Goal: Task Accomplishment & Management: Complete application form

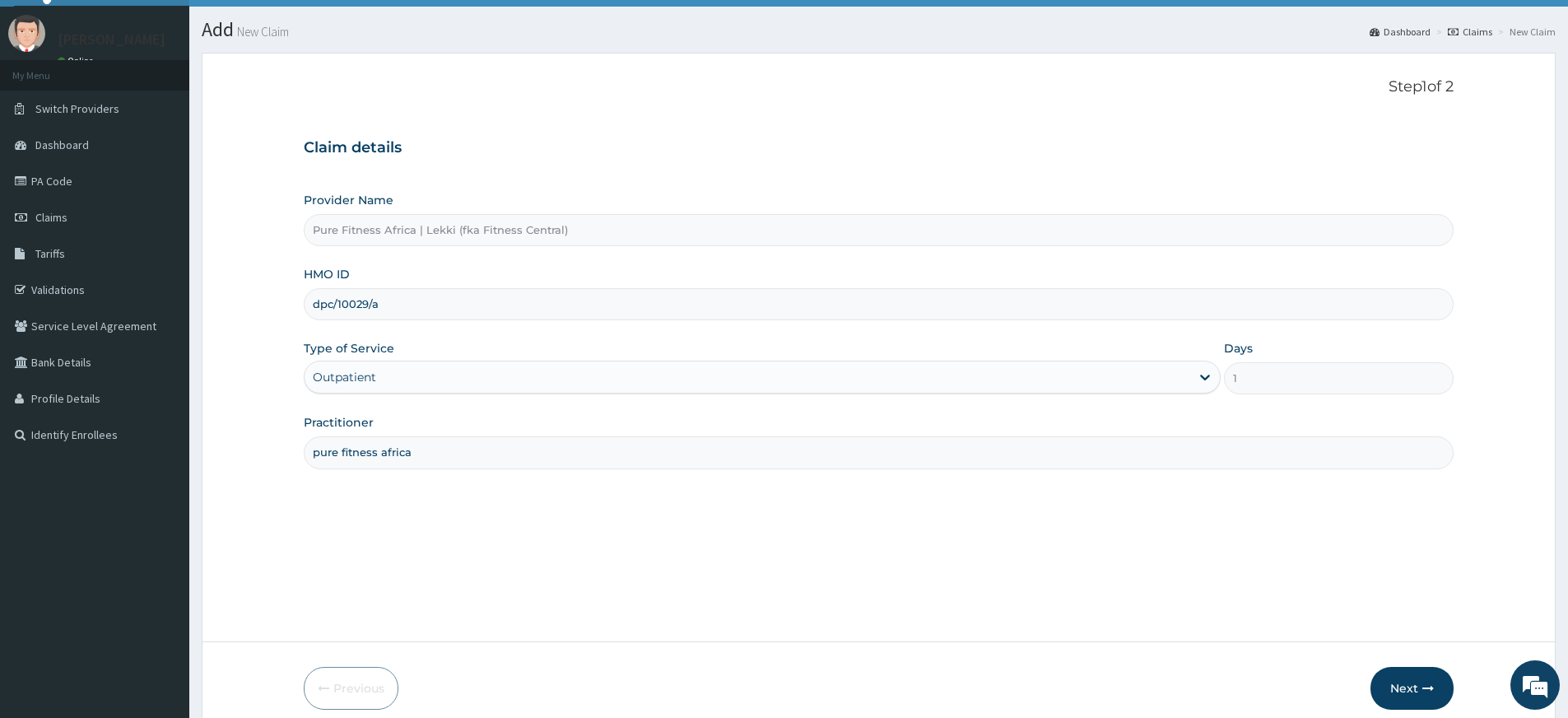
scroll to position [106, 0]
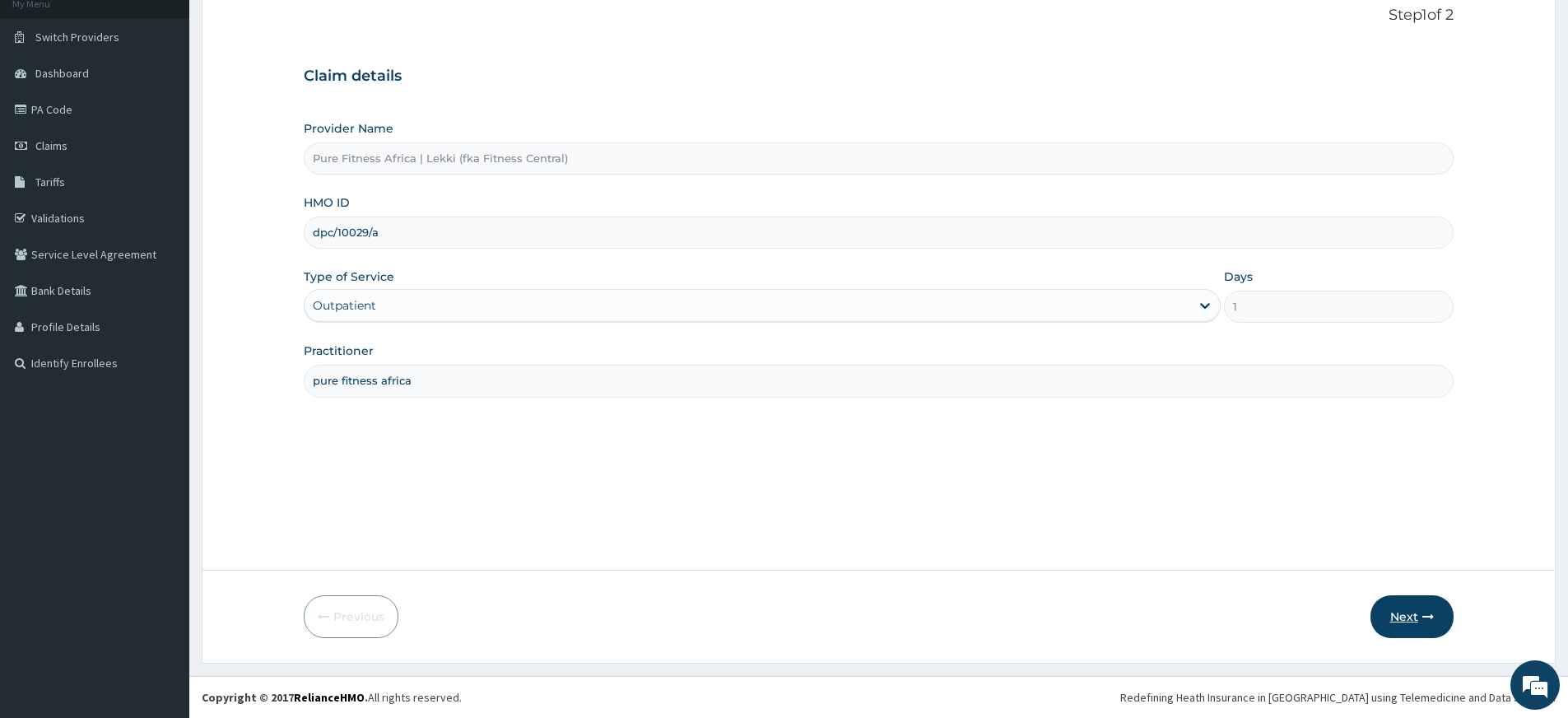
type input "dpc/10029/a"
click at [1427, 618] on icon "button" at bounding box center [1428, 617] width 12 height 12
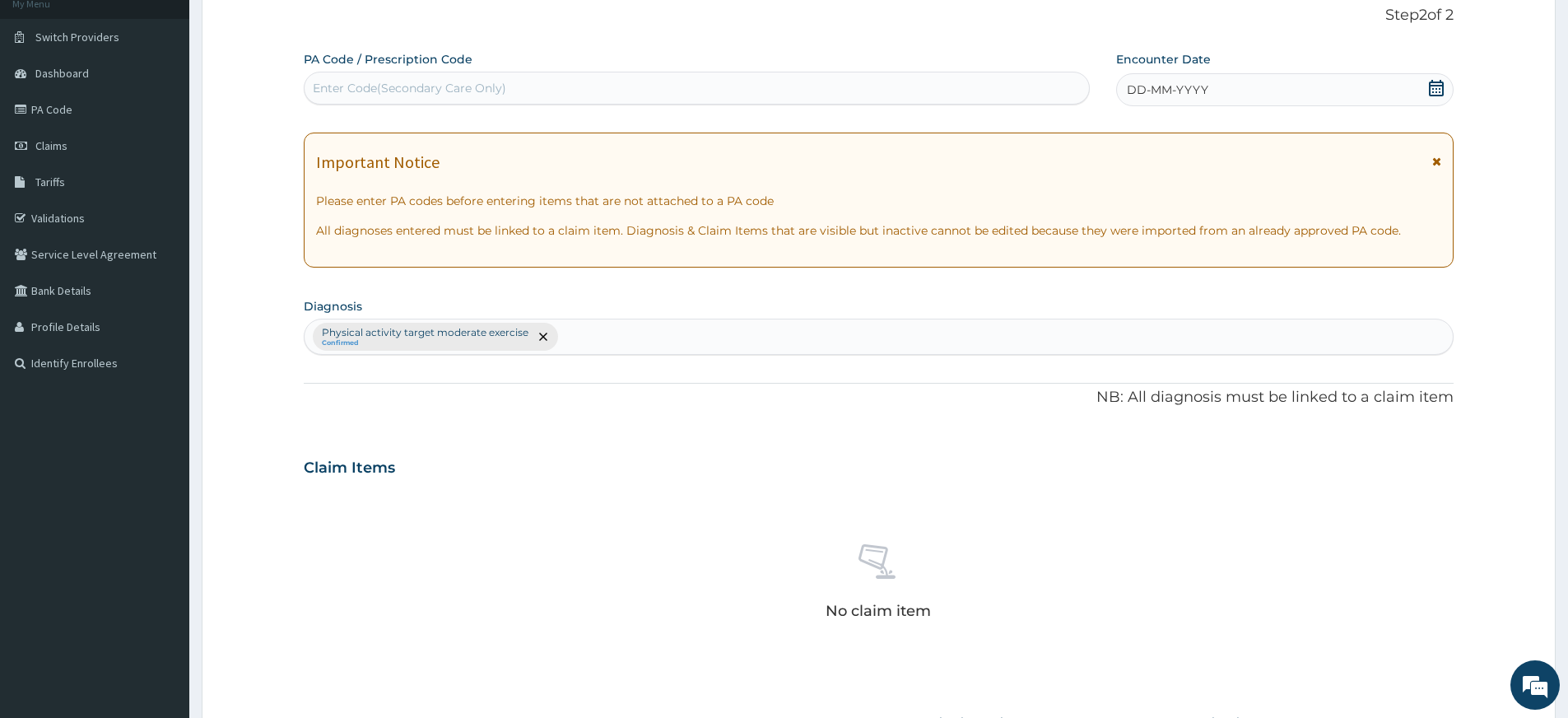
click at [1426, 90] on div "DD-MM-YYYY" at bounding box center [1285, 89] width 337 height 33
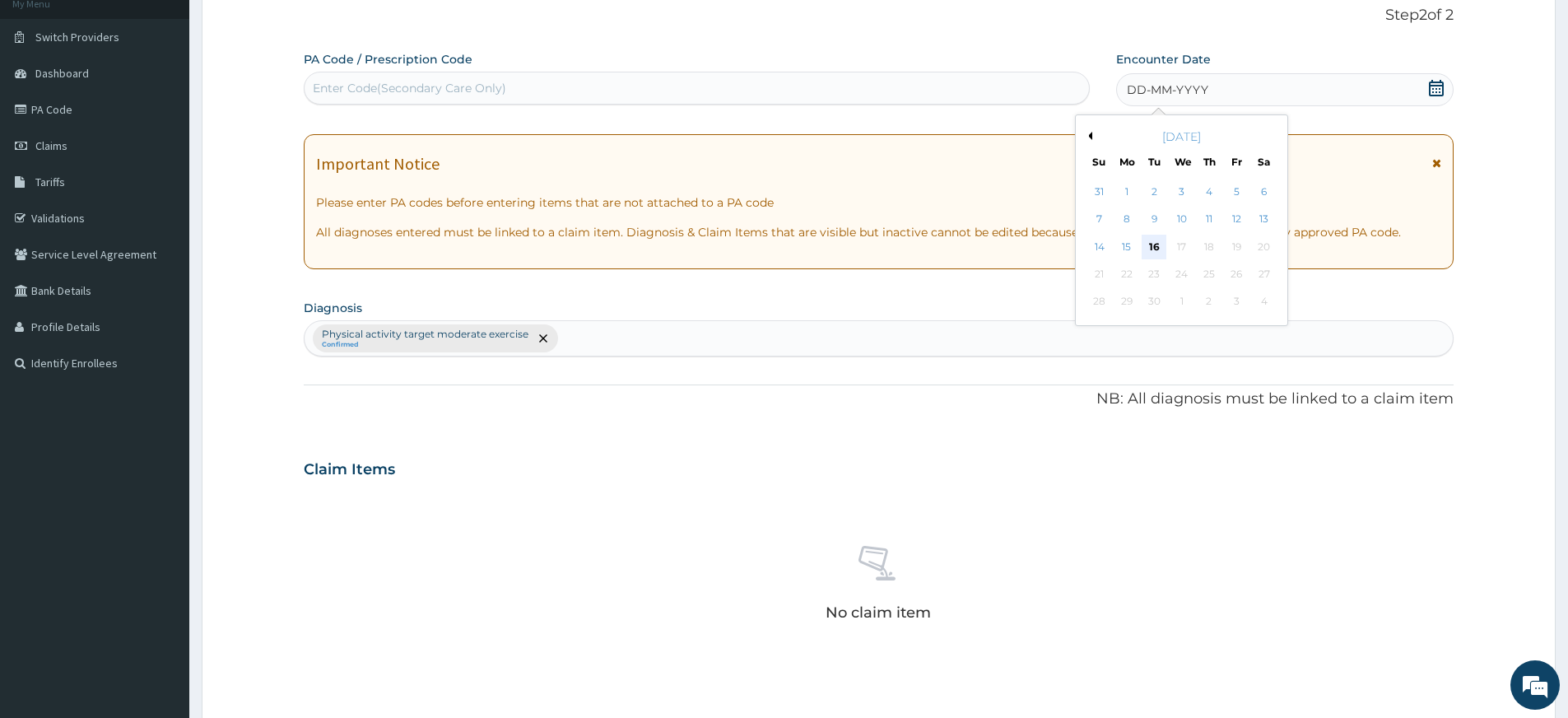
click at [1149, 250] on div "16" at bounding box center [1155, 247] width 25 height 25
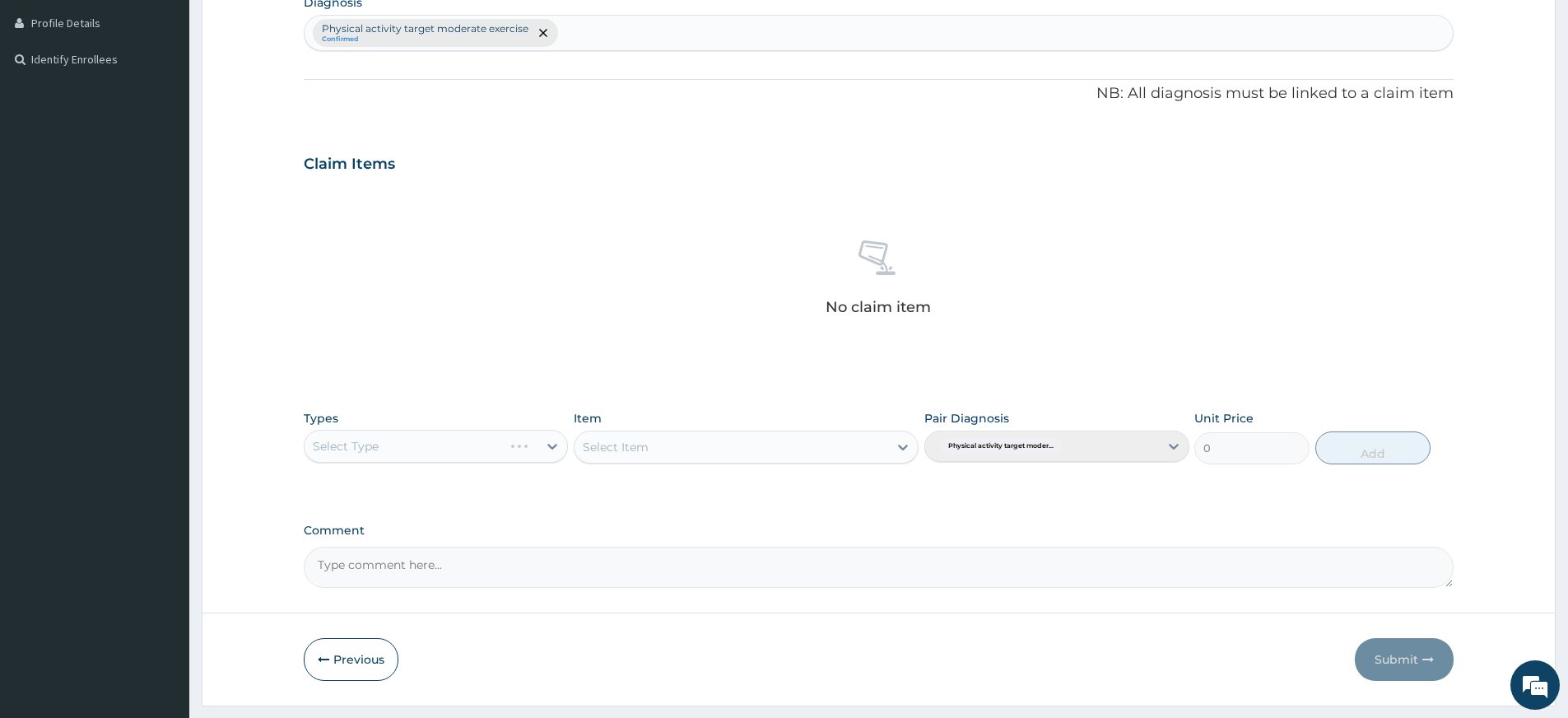
scroll to position [453, 0]
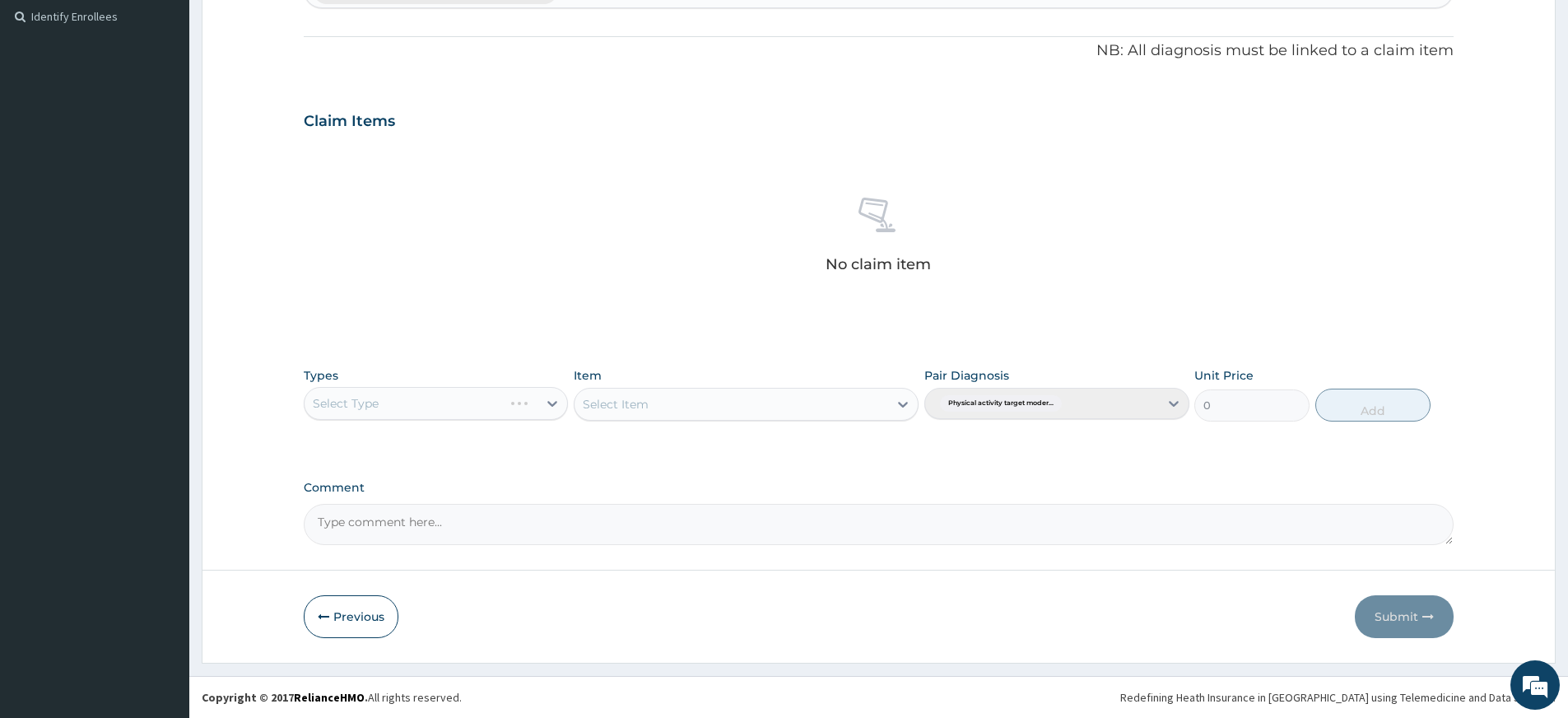
click at [475, 398] on div "Select Type" at bounding box center [436, 403] width 265 height 33
click at [476, 398] on div "Select Type" at bounding box center [436, 403] width 265 height 33
drag, startPoint x: 475, startPoint y: 399, endPoint x: 527, endPoint y: 354, distance: 68.8
click at [477, 398] on div "Select Type" at bounding box center [436, 403] width 265 height 33
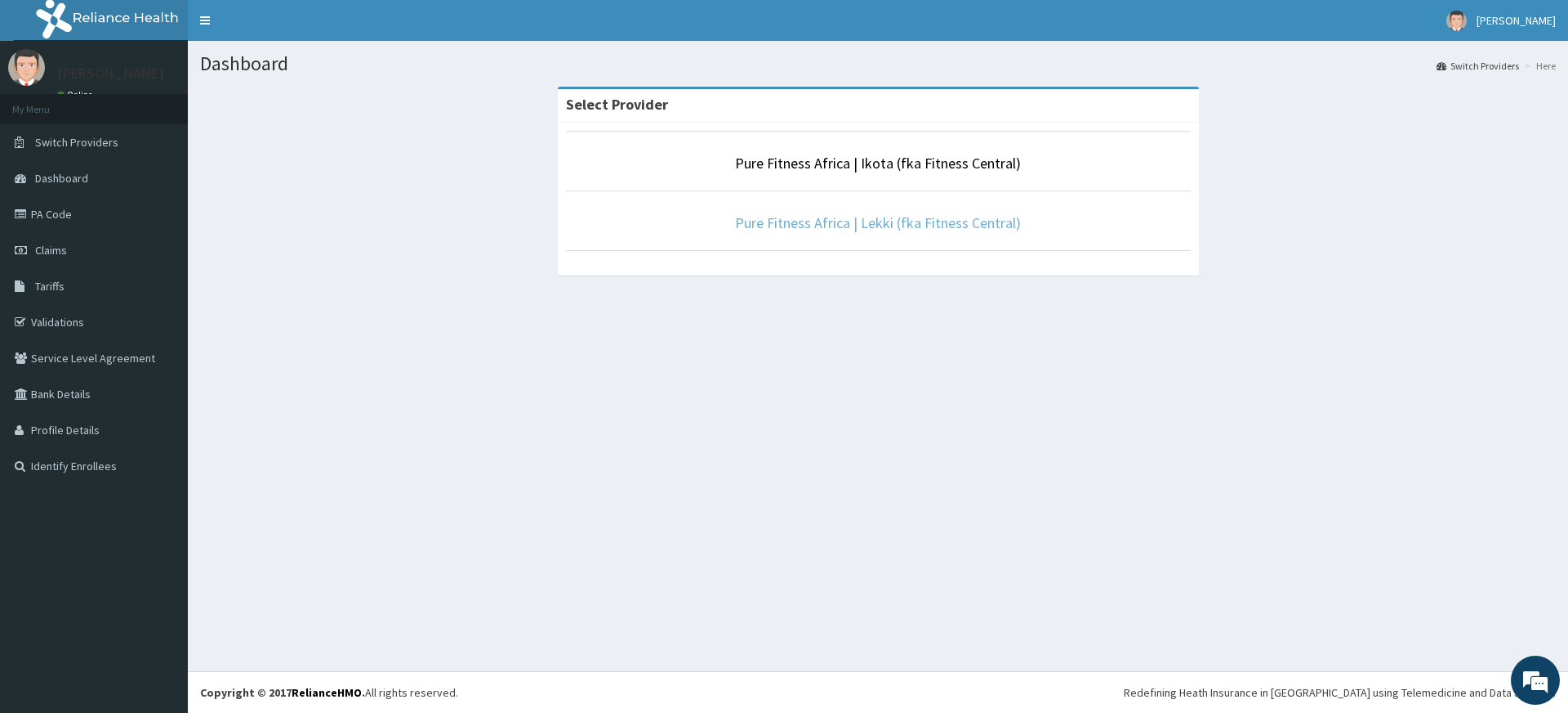
click at [893, 226] on link "Pure Fitness Africa | Lekki (fka Fitness Central)" at bounding box center [878, 222] width 286 height 19
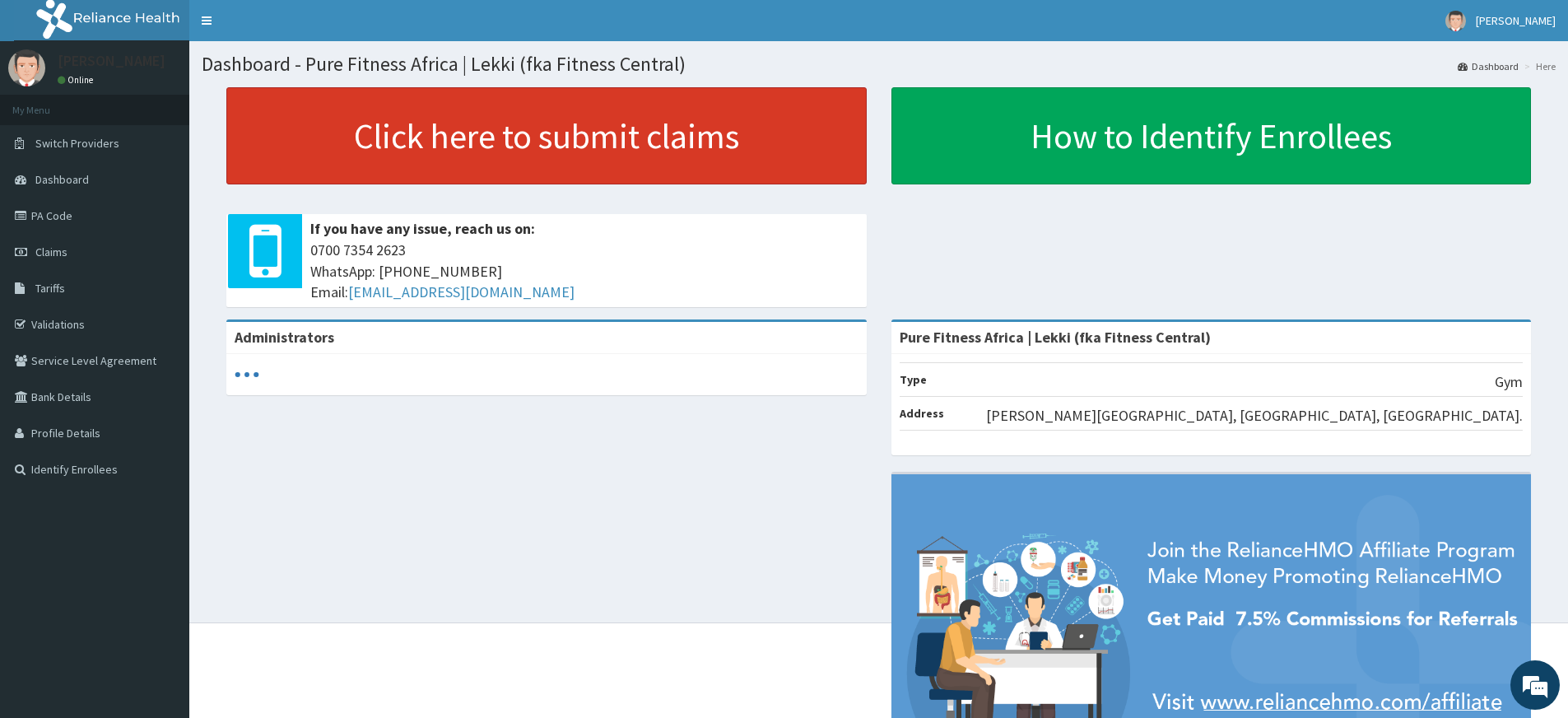
click at [695, 130] on link "Click here to submit claims" at bounding box center [546, 136] width 641 height 97
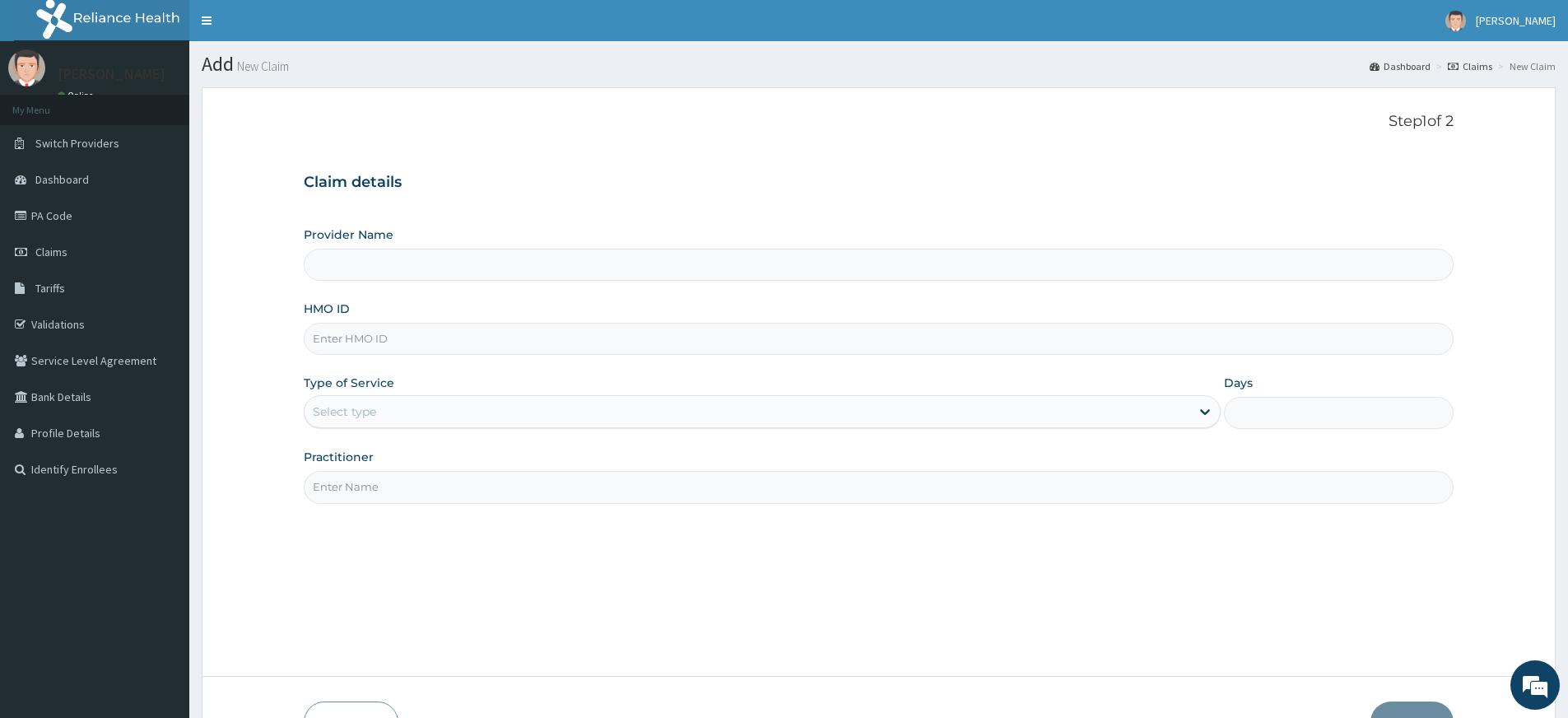
click at [441, 494] on input "Practitioner" at bounding box center [878, 487] width 1149 height 32
type input "pure fitness africa"
type input "Pure Fitness Africa | Lekki (fka Fitness Central)"
type input "1"
click at [405, 334] on input "HMO ID" at bounding box center [878, 339] width 1149 height 32
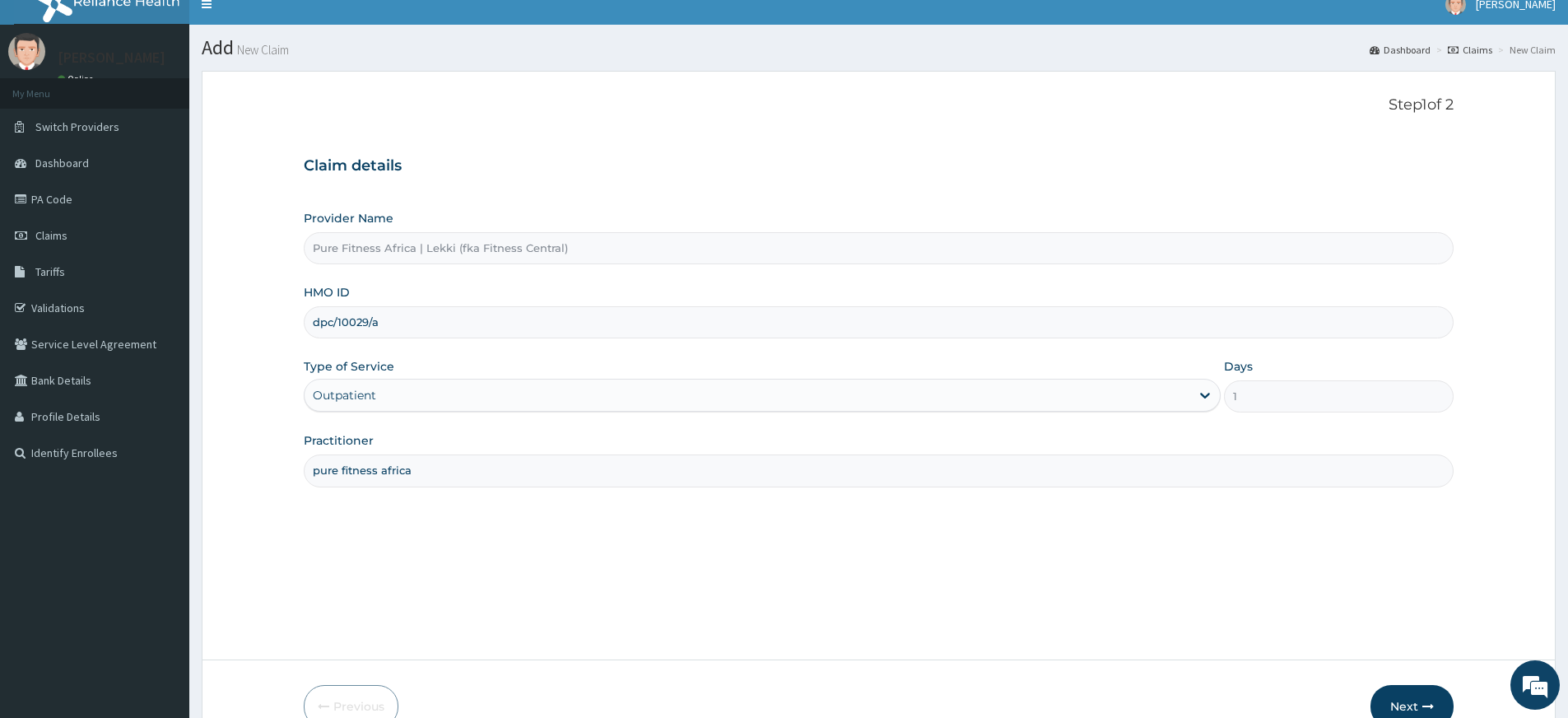
scroll to position [106, 0]
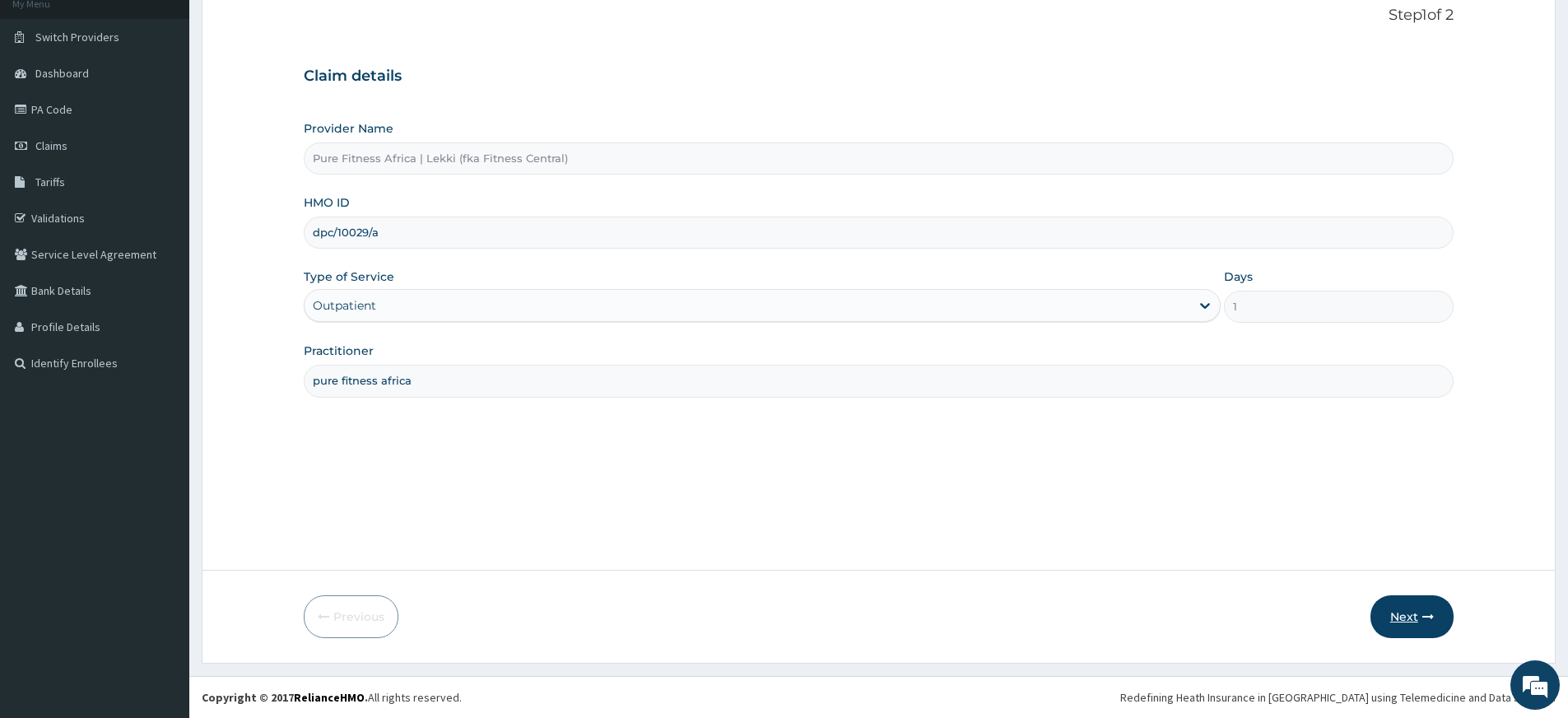
type input "dpc/10029/a"
click at [1402, 618] on button "Next" at bounding box center [1412, 616] width 83 height 43
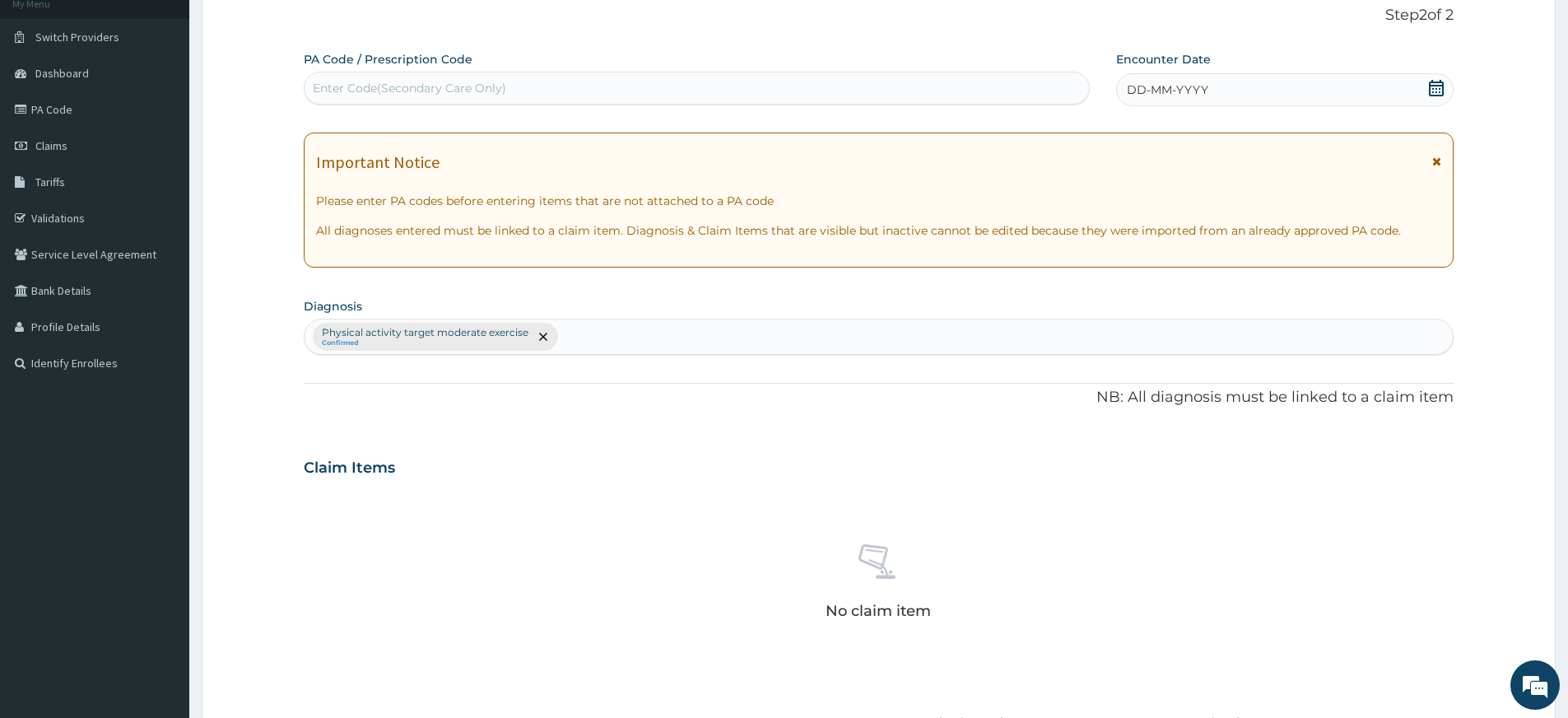
click at [1312, 87] on div "DD-MM-YYYY" at bounding box center [1285, 89] width 337 height 33
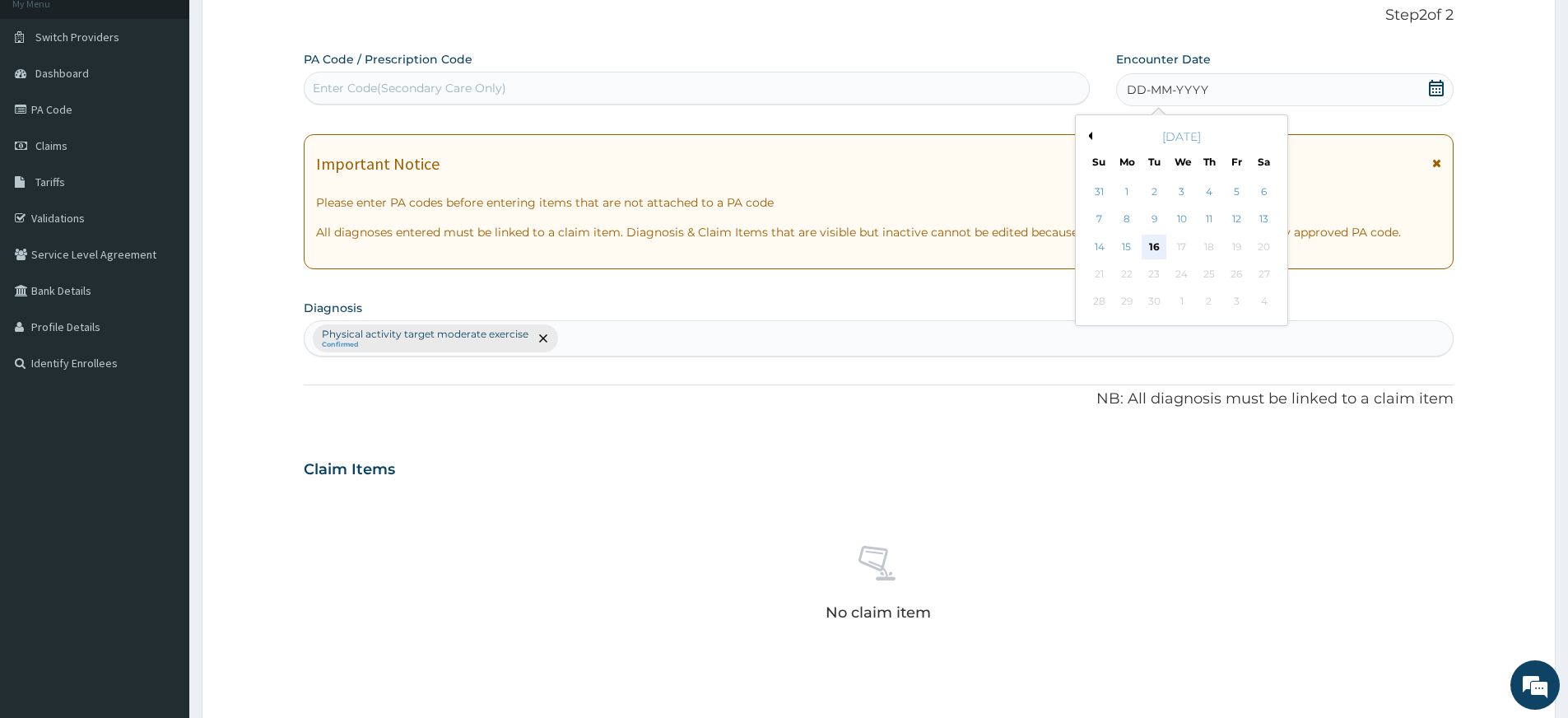
click at [1155, 247] on div "16" at bounding box center [1155, 247] width 25 height 25
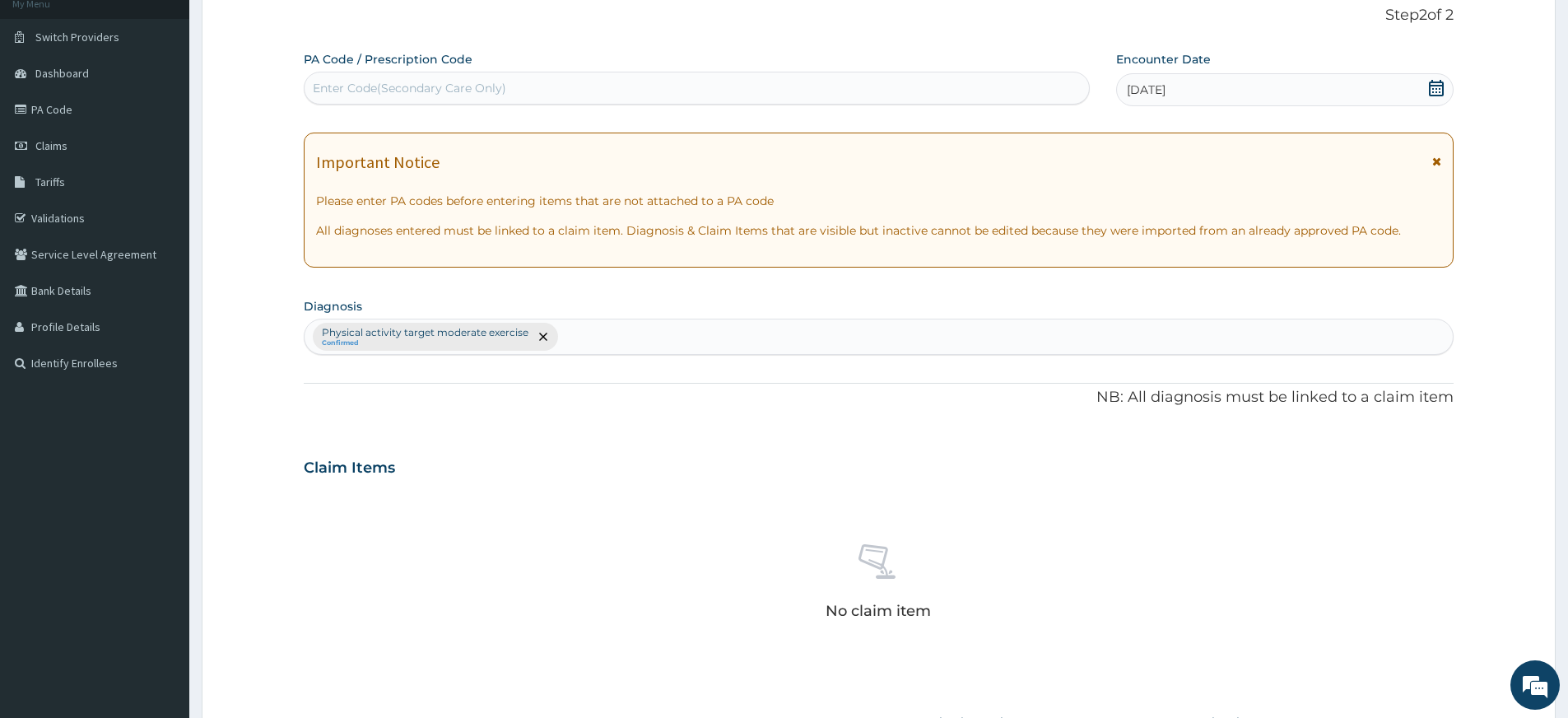
scroll to position [453, 0]
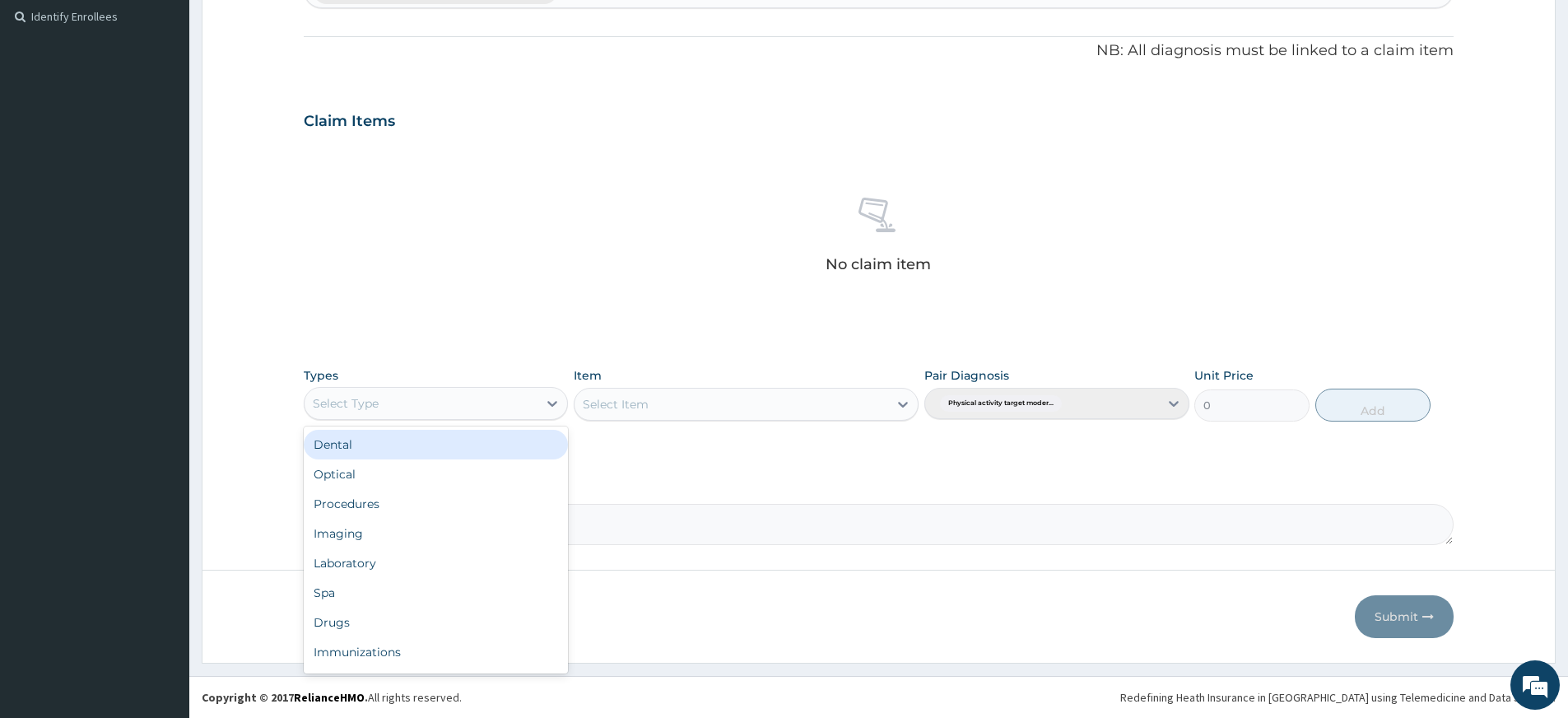
click at [414, 405] on div "Select Type" at bounding box center [421, 403] width 233 height 26
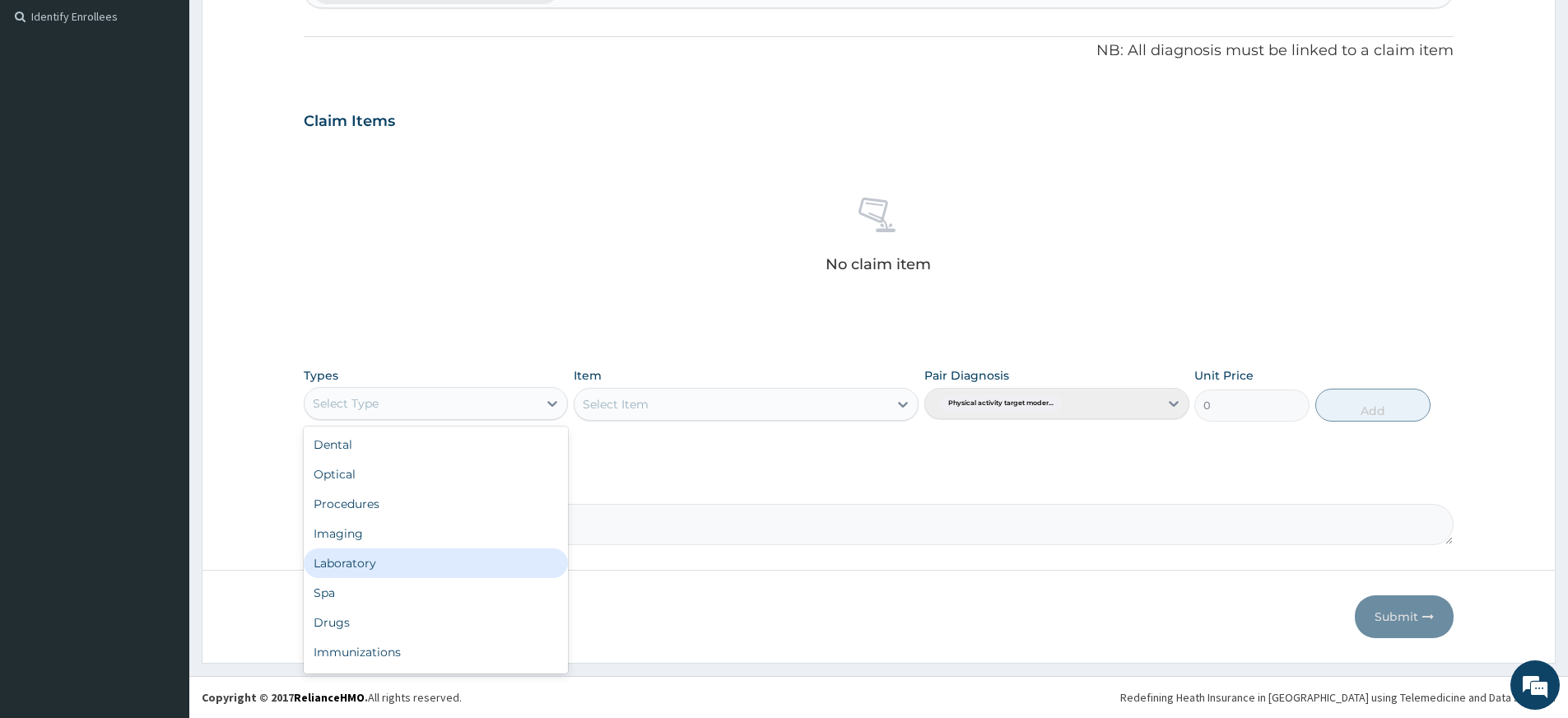
scroll to position [56, 0]
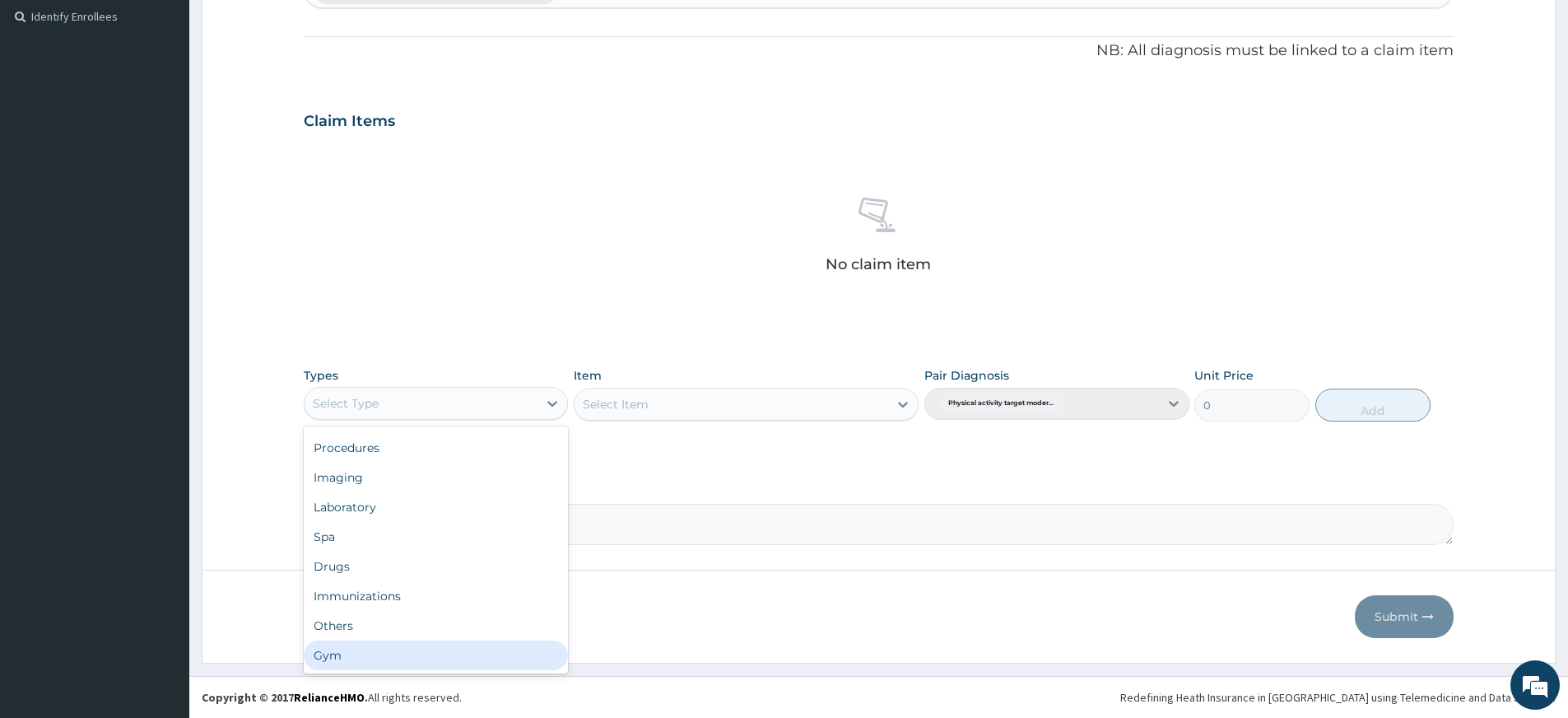
click at [425, 660] on div "Gym" at bounding box center [436, 655] width 265 height 30
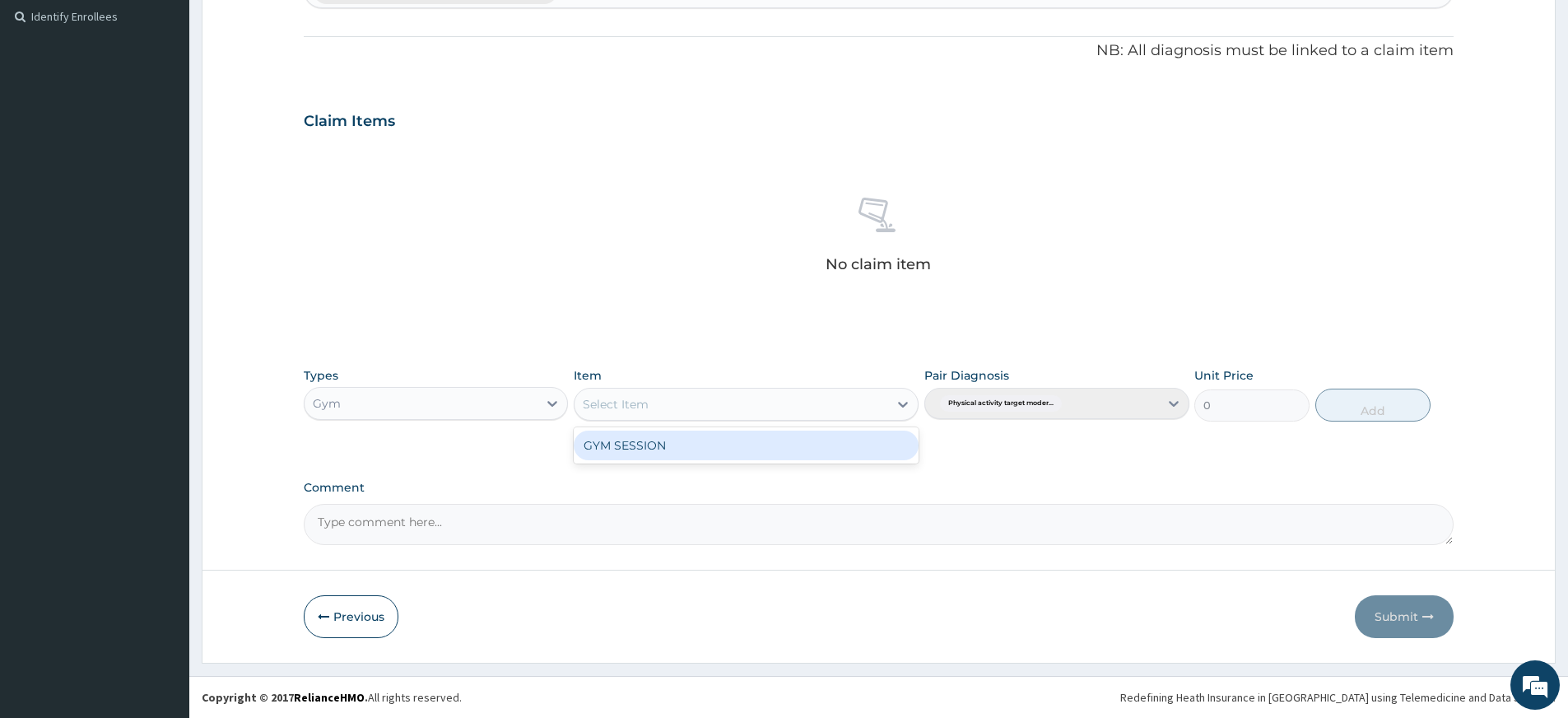
click at [767, 409] on div "Select Item" at bounding box center [731, 404] width 314 height 26
click at [762, 442] on div "GYM SESSION" at bounding box center [745, 445] width 345 height 30
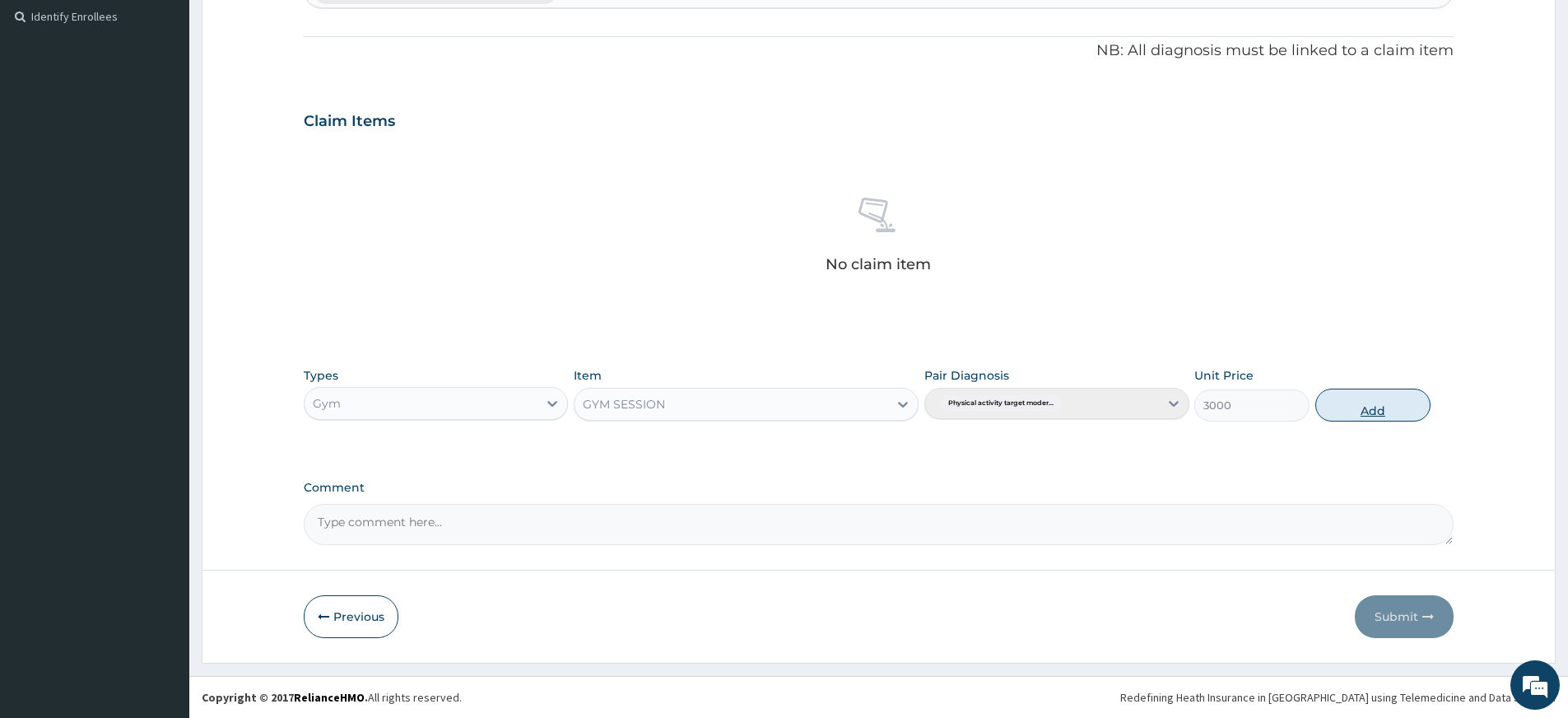
click at [1362, 394] on button "Add" at bounding box center [1372, 405] width 115 height 33
type input "0"
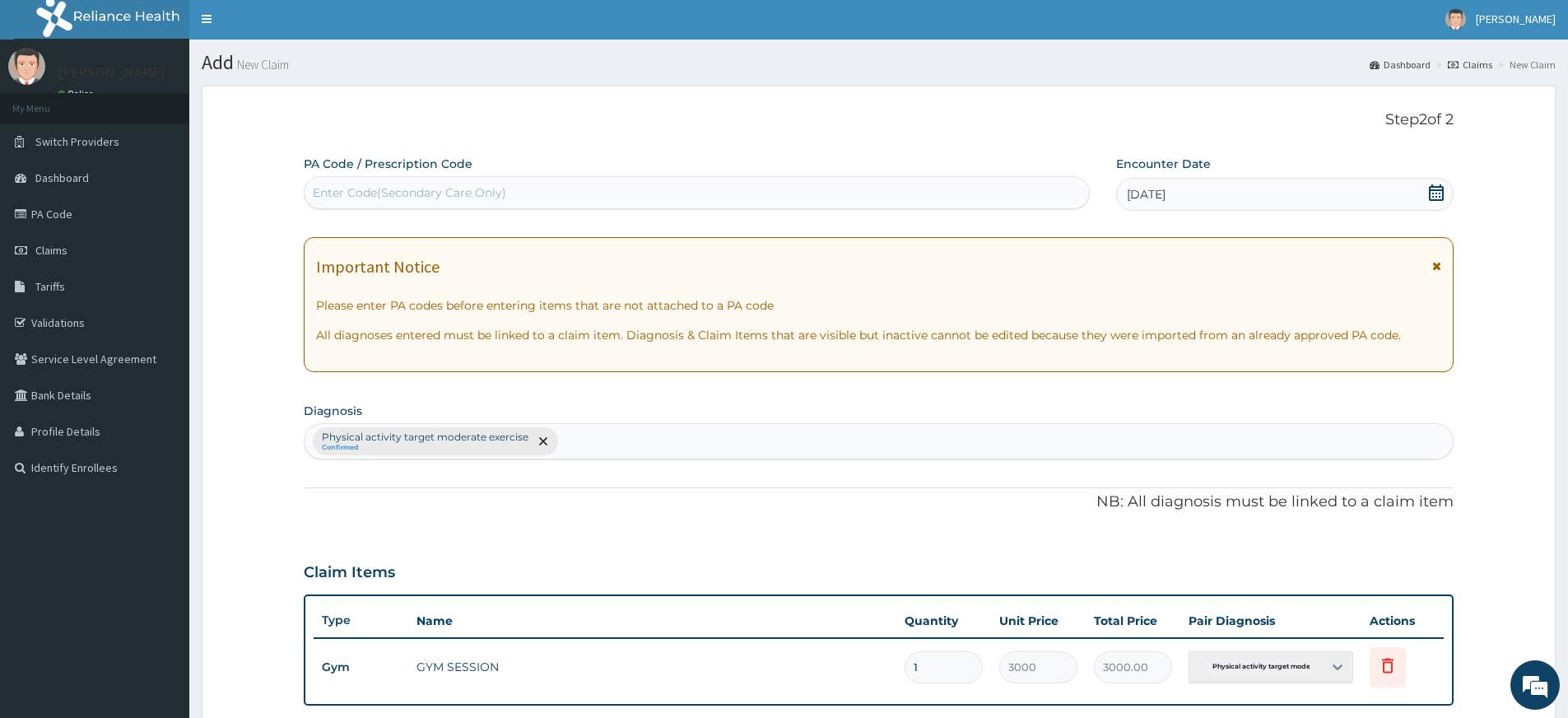
scroll to position [0, 0]
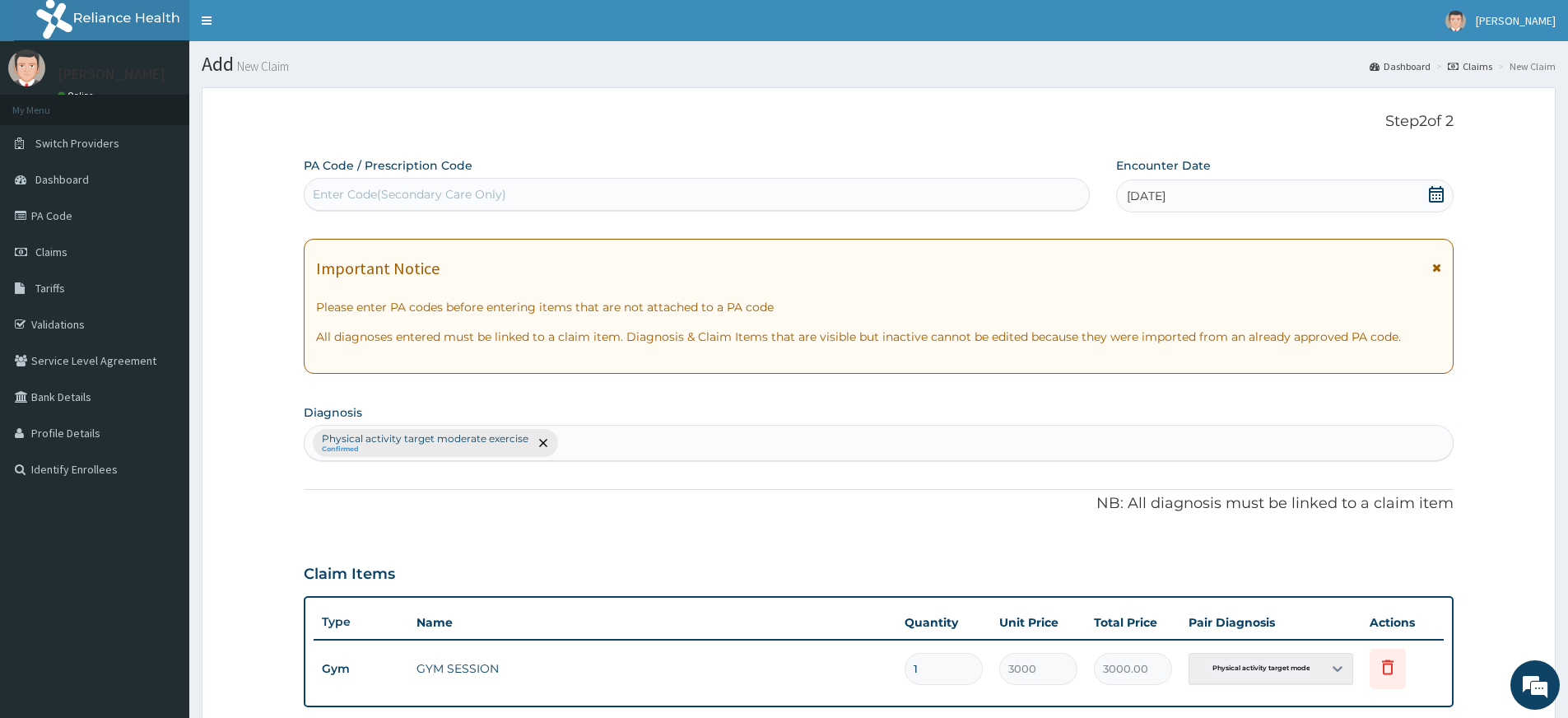
click at [510, 189] on div "Enter Code(Secondary Care Only)" at bounding box center [697, 194] width 784 height 26
type input "PA/E235E9"
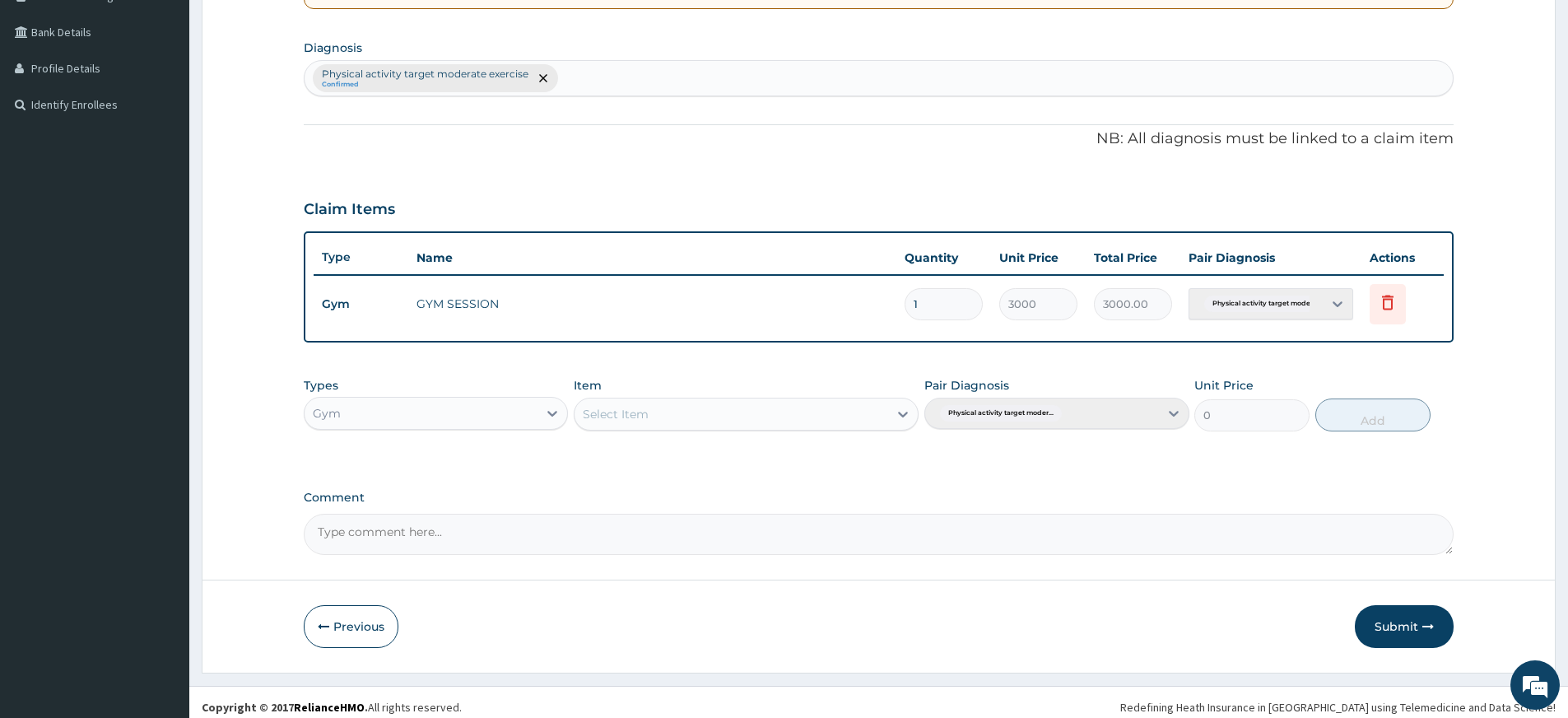
scroll to position [374, 0]
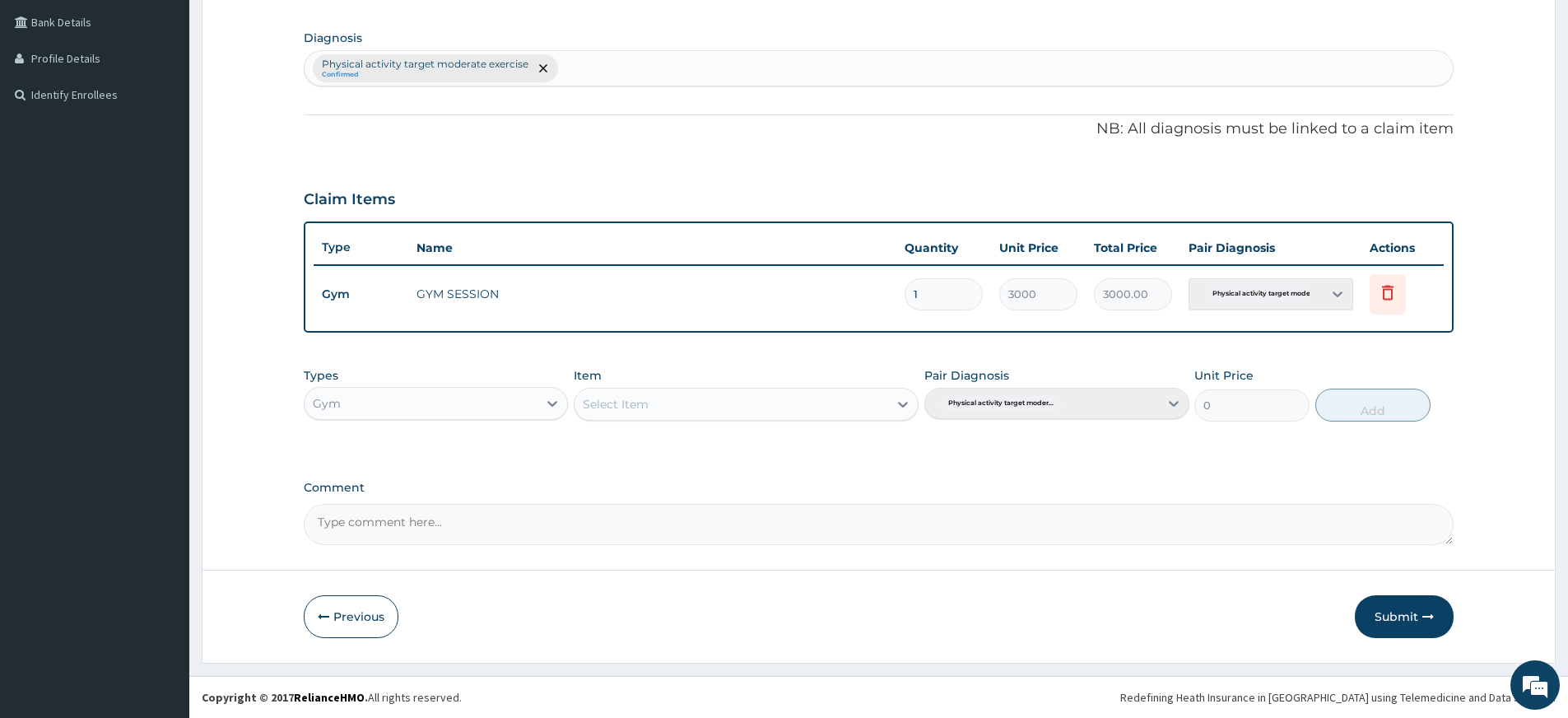
click at [1379, 582] on form "Step 2 of 2 PA Code / Prescription Code PA/E235E9 Encounter Date 16-09-2025 Imp…" at bounding box center [878, 187] width 1354 height 949
click at [1388, 619] on button "Submit" at bounding box center [1404, 616] width 99 height 43
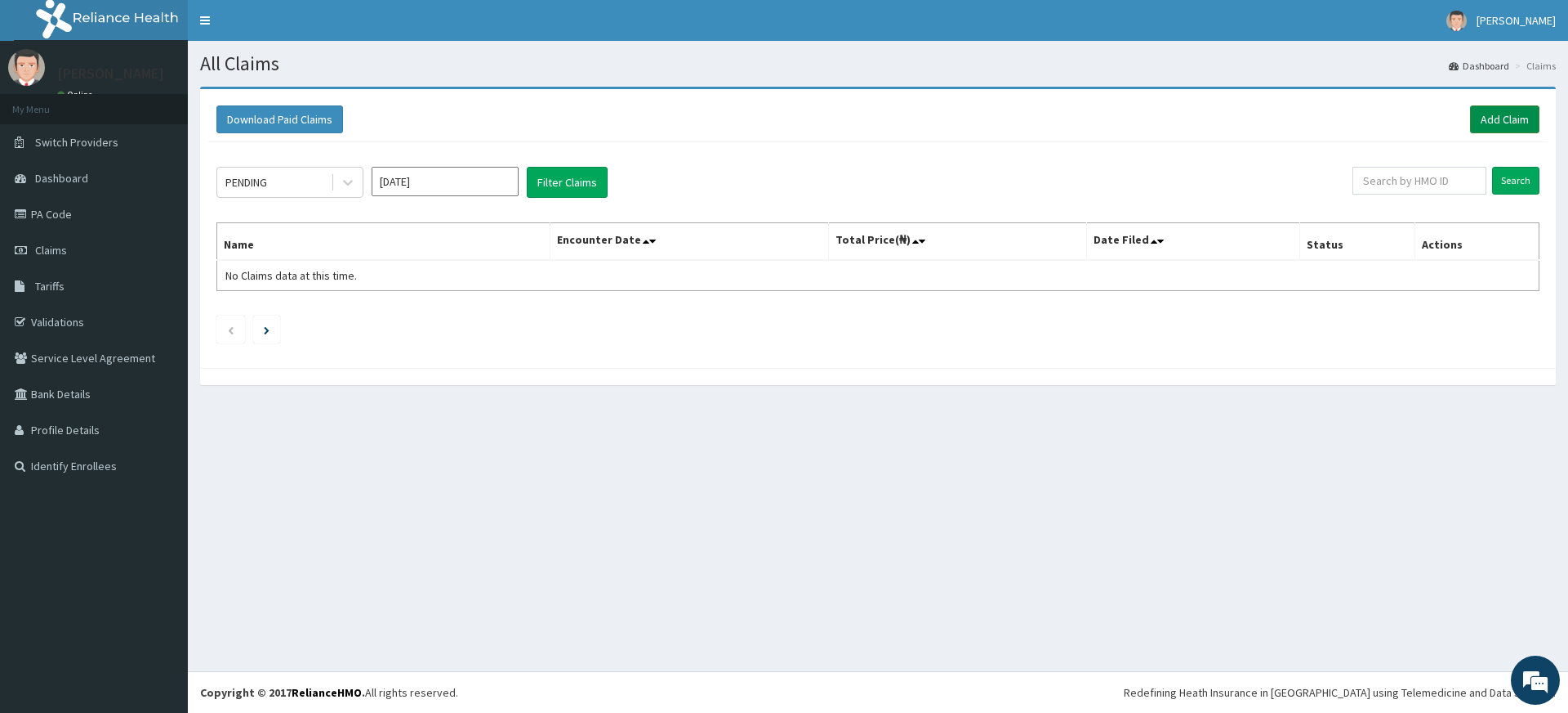
click at [1483, 113] on link "Add Claim" at bounding box center [1505, 119] width 69 height 28
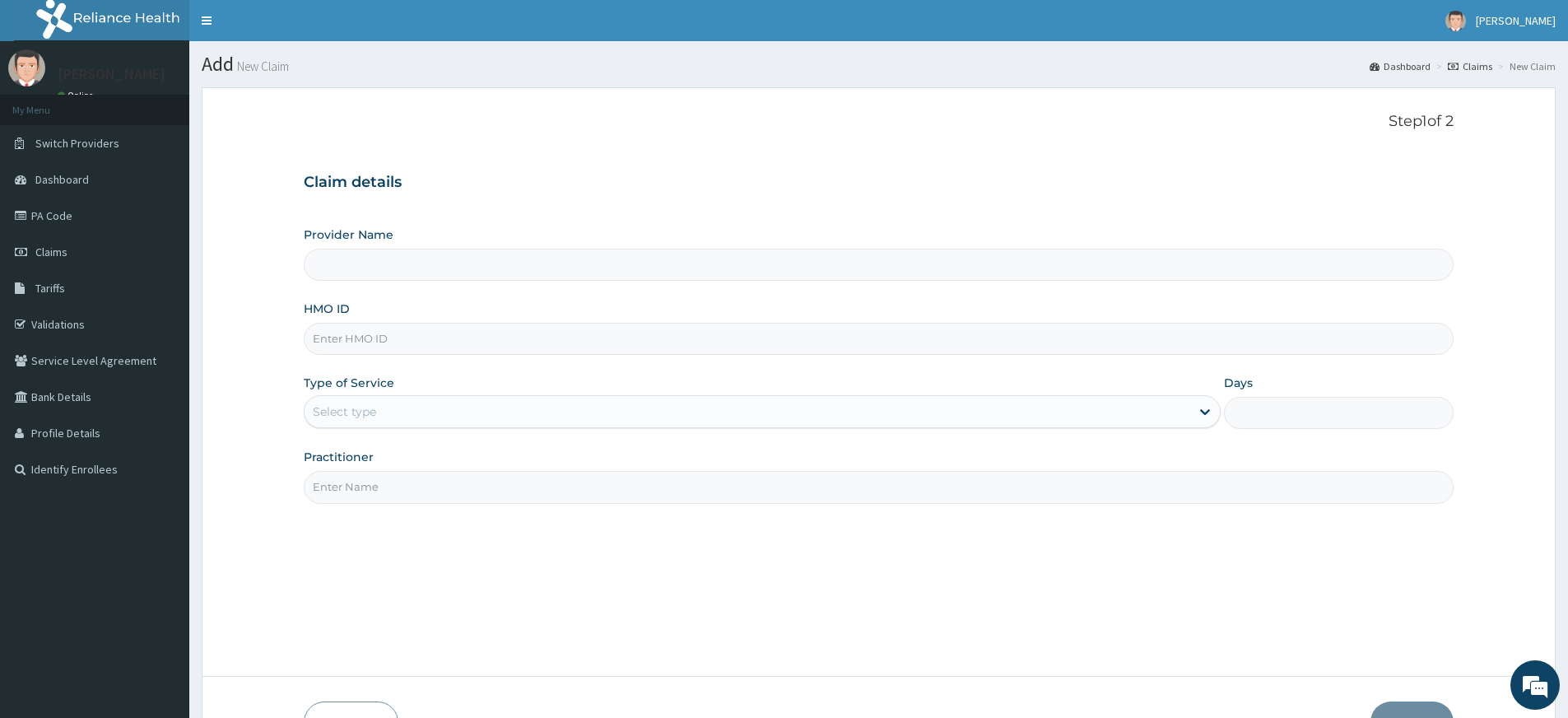
type input "Pure Fitness Africa | Lekki (fka Fitness Central)"
type input "1"
